Goal: Information Seeking & Learning: Learn about a topic

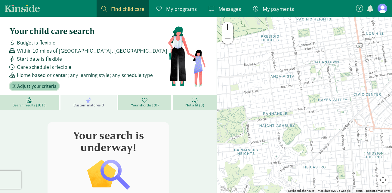
click at [43, 86] on span "Adjust your criteria" at bounding box center [36, 86] width 39 height 7
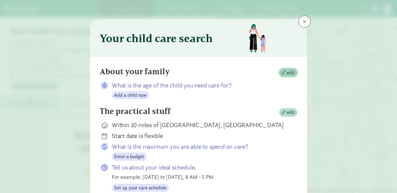
click at [287, 69] on span "edit" at bounding box center [291, 72] width 8 height 7
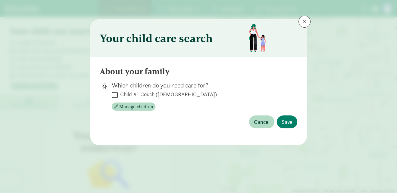
click at [119, 92] on label "Child #1 Couch ([DEMOGRAPHIC_DATA])" at bounding box center [167, 94] width 99 height 7
click at [118, 92] on input "Child #1 Couch ([DEMOGRAPHIC_DATA])" at bounding box center [115, 95] width 6 height 8
click at [119, 92] on label "Child #1 Couch (6 years old)" at bounding box center [167, 94] width 99 height 7
click at [118, 92] on input "Child #1 Couch (6 years old)" at bounding box center [115, 95] width 6 height 8
checkbox input "false"
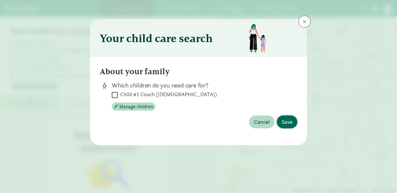
click at [279, 119] on button "Save" at bounding box center [287, 122] width 20 height 13
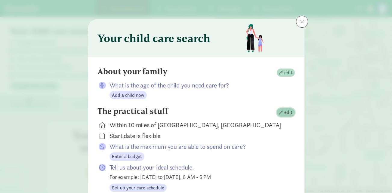
drag, startPoint x: 280, startPoint y: 111, endPoint x: 282, endPoint y: 105, distance: 5.3
click at [282, 105] on form "About your family edit What is the age of the child you need care for? Add a ch…" at bounding box center [197, 174] width 198 height 215
click at [286, 112] on span "edit" at bounding box center [289, 112] width 8 height 7
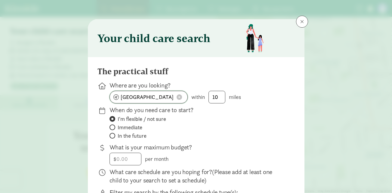
click at [177, 99] on span at bounding box center [179, 97] width 5 height 5
click at [171, 97] on input at bounding box center [149, 97] width 78 height 12
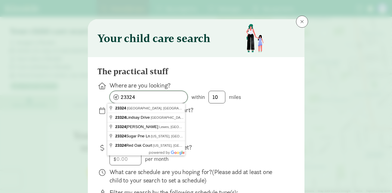
type input "23324"
click at [222, 98] on input "10" at bounding box center [217, 97] width 16 height 12
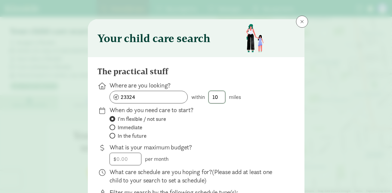
click at [222, 98] on input "10" at bounding box center [217, 97] width 16 height 12
type input "5"
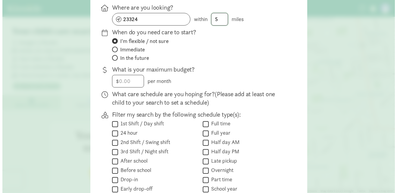
scroll to position [79, 0]
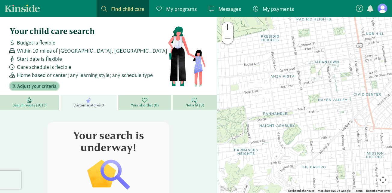
click at [27, 85] on span "Adjust your criteria" at bounding box center [36, 86] width 39 height 7
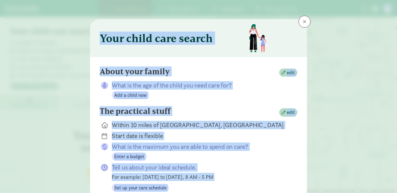
click at [27, 85] on div "Your child care search About your family edit What is the age of the child you …" at bounding box center [198, 96] width 397 height 193
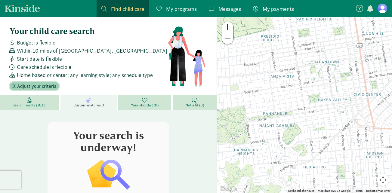
click at [47, 87] on span "Adjust your criteria" at bounding box center [36, 86] width 39 height 7
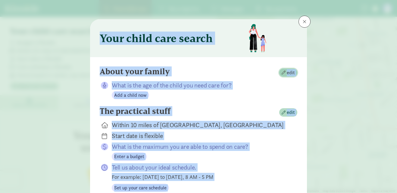
click at [282, 72] on span "button" at bounding box center [284, 73] width 4 height 4
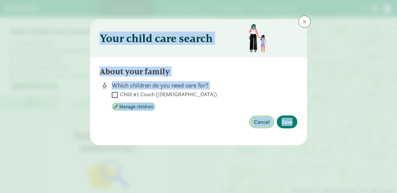
click at [116, 94] on input "Child #1 Couch (6 years old)" at bounding box center [115, 95] width 6 height 8
checkbox input "true"
click at [294, 121] on button "Save" at bounding box center [287, 122] width 20 height 13
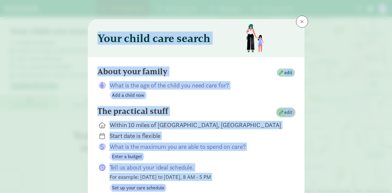
click at [279, 112] on span "button" at bounding box center [281, 113] width 4 height 4
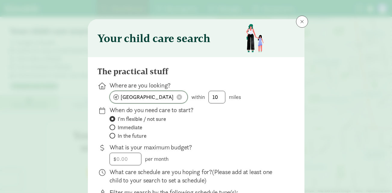
click at [177, 98] on span at bounding box center [179, 97] width 5 height 5
click at [177, 98] on input at bounding box center [149, 97] width 78 height 12
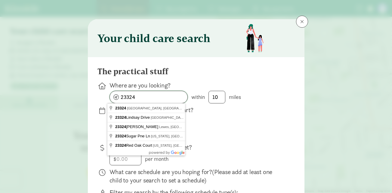
type input "23324"
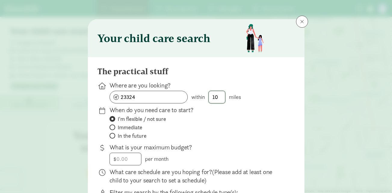
click at [218, 97] on input "10" at bounding box center [217, 97] width 16 height 12
type input "5"
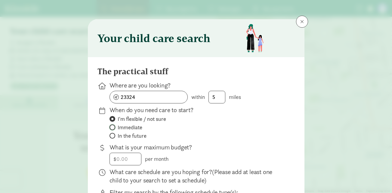
click at [111, 128] on input "Immediate" at bounding box center [112, 128] width 4 height 4
radio input "true"
radio input "false"
click at [129, 159] on input "number" at bounding box center [125, 159] width 31 height 12
type input "150"
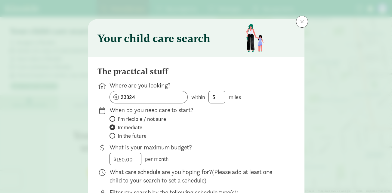
click at [359, 117] on div "Your child care search The practical stuff Where are you looking? 23324 within …" at bounding box center [196, 96] width 392 height 193
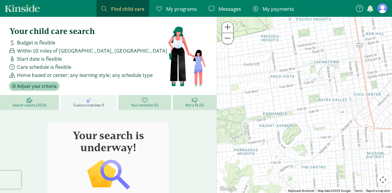
click at [55, 84] on span "Adjust your criteria" at bounding box center [36, 86] width 39 height 7
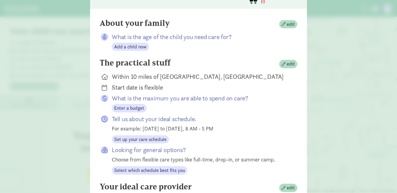
scroll to position [51, 0]
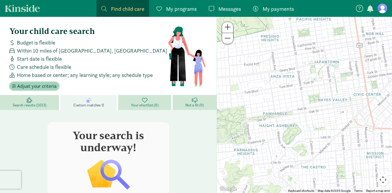
click at [43, 84] on span "Adjust your criteria" at bounding box center [36, 86] width 39 height 7
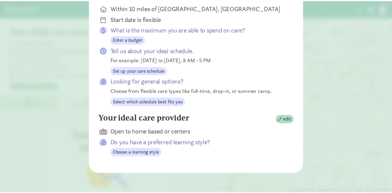
scroll to position [0, 0]
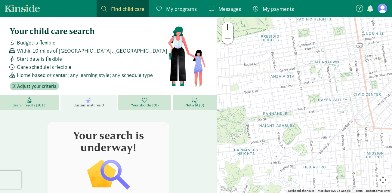
click at [195, 5] on span "My programs" at bounding box center [181, 9] width 31 height 8
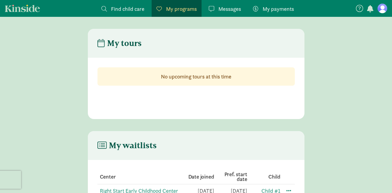
click at [135, 12] on span "Find child care" at bounding box center [127, 9] width 33 height 8
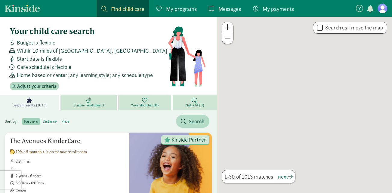
click at [159, 5] on div "My programs Programs" at bounding box center [177, 9] width 40 height 8
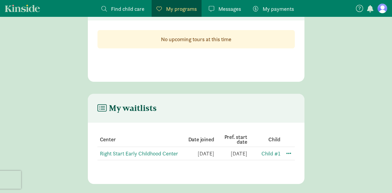
scroll to position [40, 0]
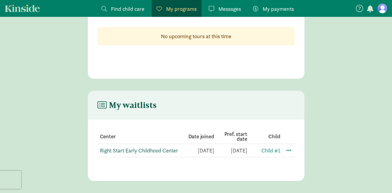
click at [167, 152] on link "Right Start Early Childhood Center" at bounding box center [139, 150] width 78 height 7
